Goal: Transaction & Acquisition: Purchase product/service

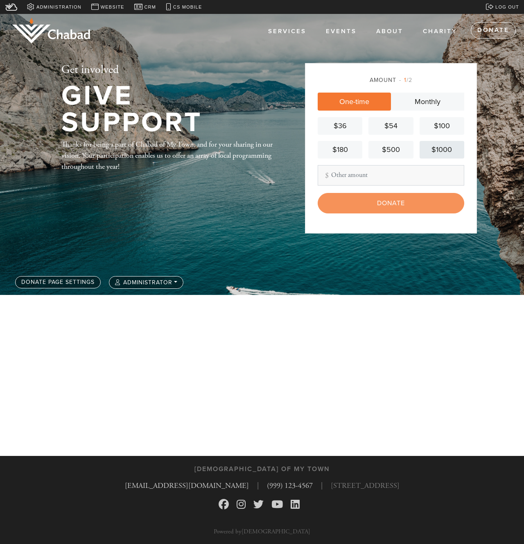
click at [435, 148] on div "$1000" at bounding box center [442, 149] width 38 height 11
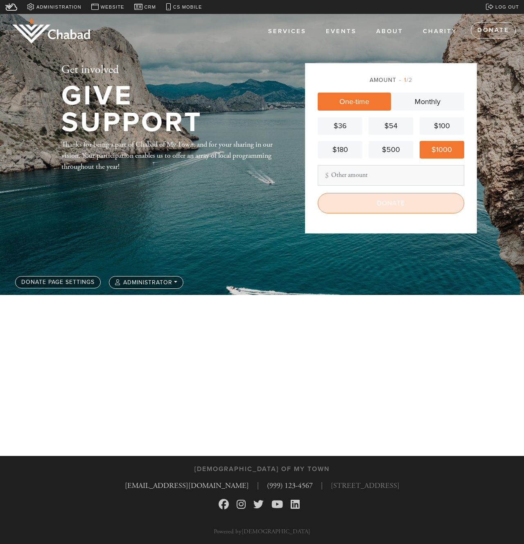
click at [400, 211] on input "Donate" at bounding box center [391, 203] width 147 height 20
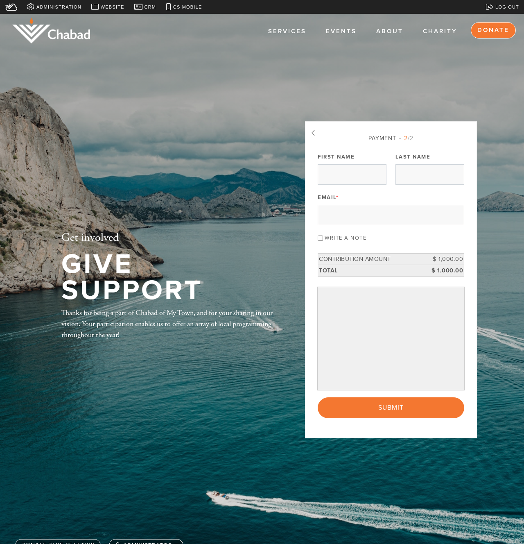
click at [507, 32] on link "Donate" at bounding box center [493, 30] width 45 height 16
